Goal: Information Seeking & Learning: Learn about a topic

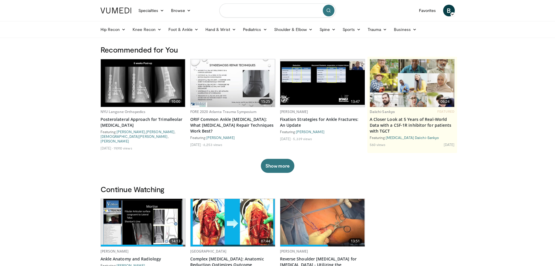
click at [256, 9] on input "Search topics, interventions" at bounding box center [277, 10] width 117 height 14
type input "**********"
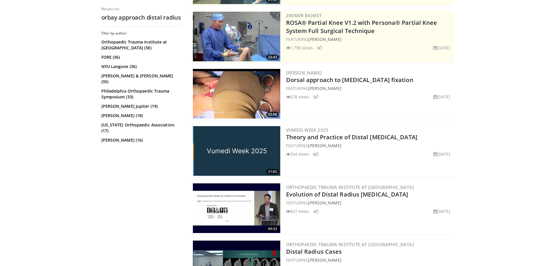
scroll to position [29, 0]
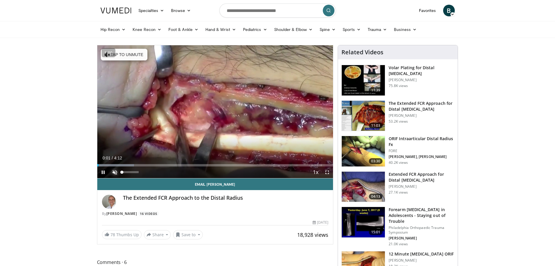
click at [114, 171] on span "Video Player" at bounding box center [115, 172] width 12 height 12
click at [326, 175] on span "Video Player" at bounding box center [327, 172] width 12 height 12
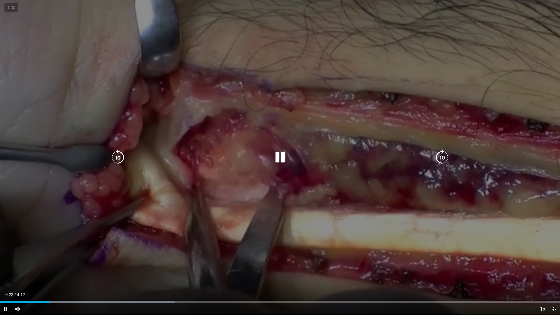
click at [282, 157] on icon "Video Player" at bounding box center [280, 157] width 16 height 16
